Goal: Transaction & Acquisition: Purchase product/service

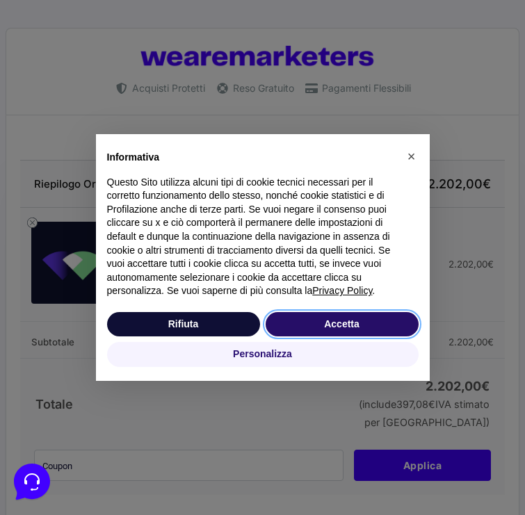
click at [310, 326] on button "Accetta" at bounding box center [342, 324] width 153 height 25
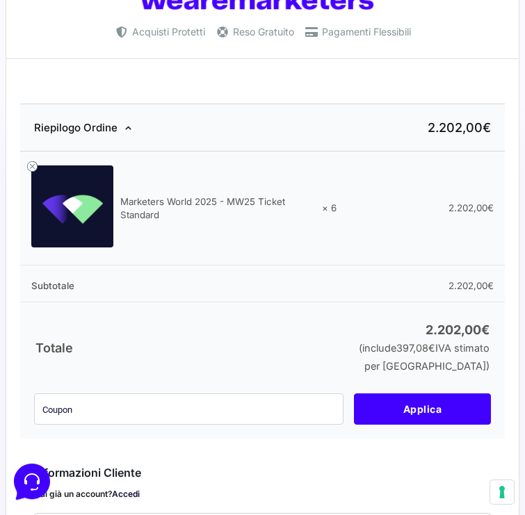
scroll to position [85, 0]
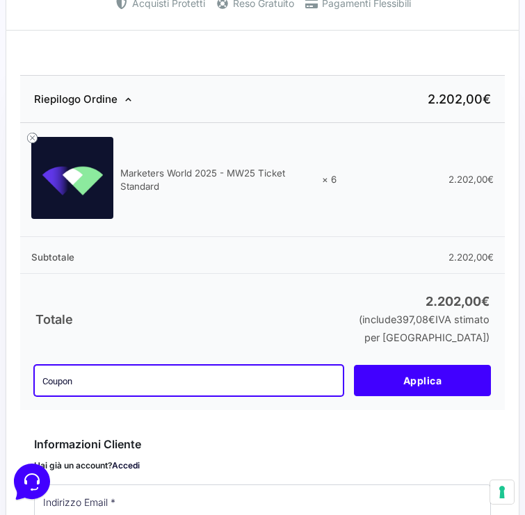
click at [106, 386] on input "text" at bounding box center [189, 380] width 310 height 31
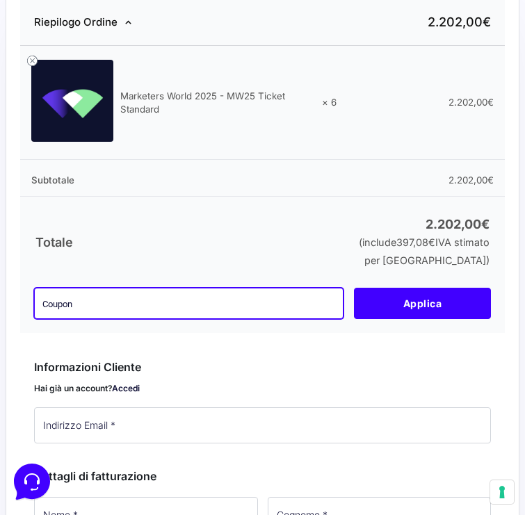
scroll to position [190, 0]
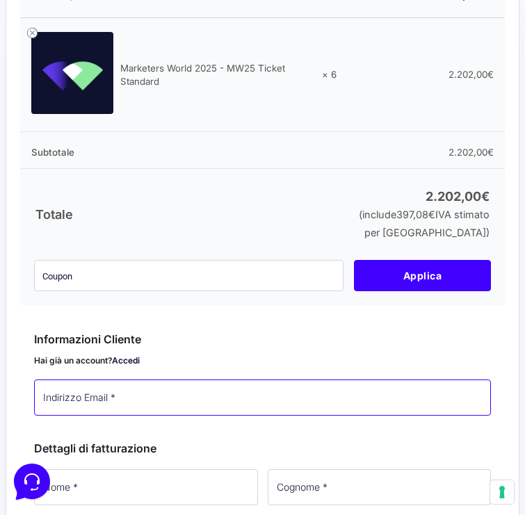
click at [104, 400] on input "Indirizzo Email *" at bounding box center [262, 398] width 457 height 36
paste input "[EMAIL_ADDRESS][DOMAIN_NAME]"
type input "[EMAIL_ADDRESS][DOMAIN_NAME]"
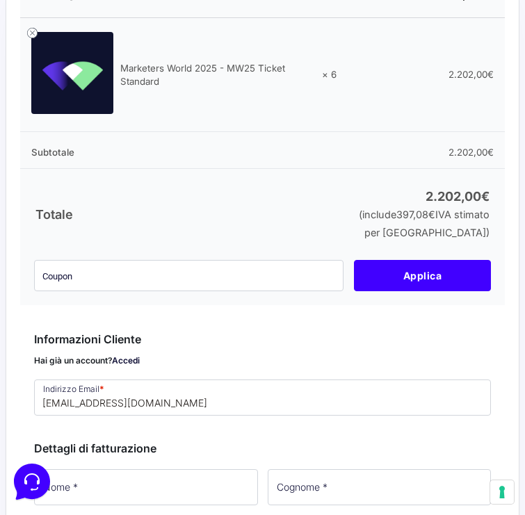
click at [275, 425] on div "Informazioni Cliente Hai già un account? Accedi Indirizzo Email * [EMAIL_ADDRES…" at bounding box center [262, 370] width 457 height 109
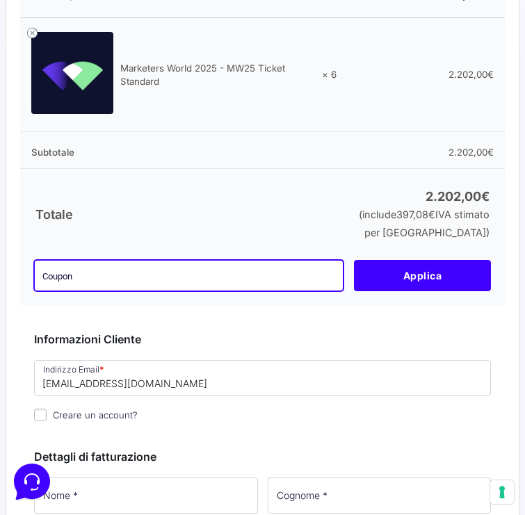
click at [152, 268] on input "text" at bounding box center [189, 275] width 310 height 31
click at [174, 273] on input "text" at bounding box center [189, 275] width 310 height 31
paste input "DDB54JWA"
type input "DDB54JWA"
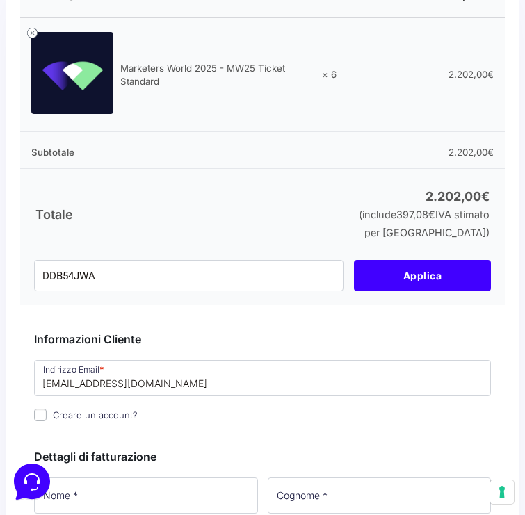
click at [451, 271] on button "Applica" at bounding box center [422, 275] width 137 height 31
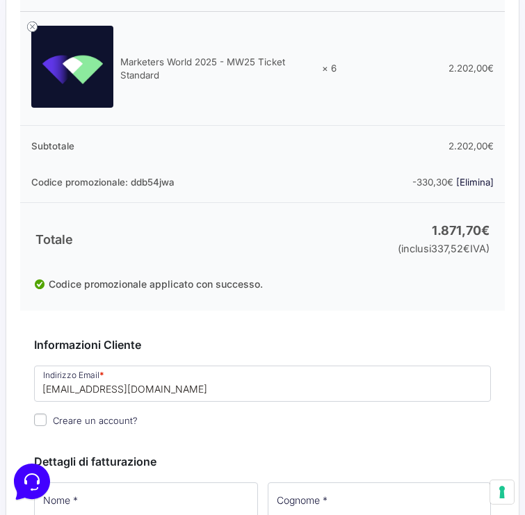
scroll to position [197, 0]
